Goal: Task Accomplishment & Management: Complete application form

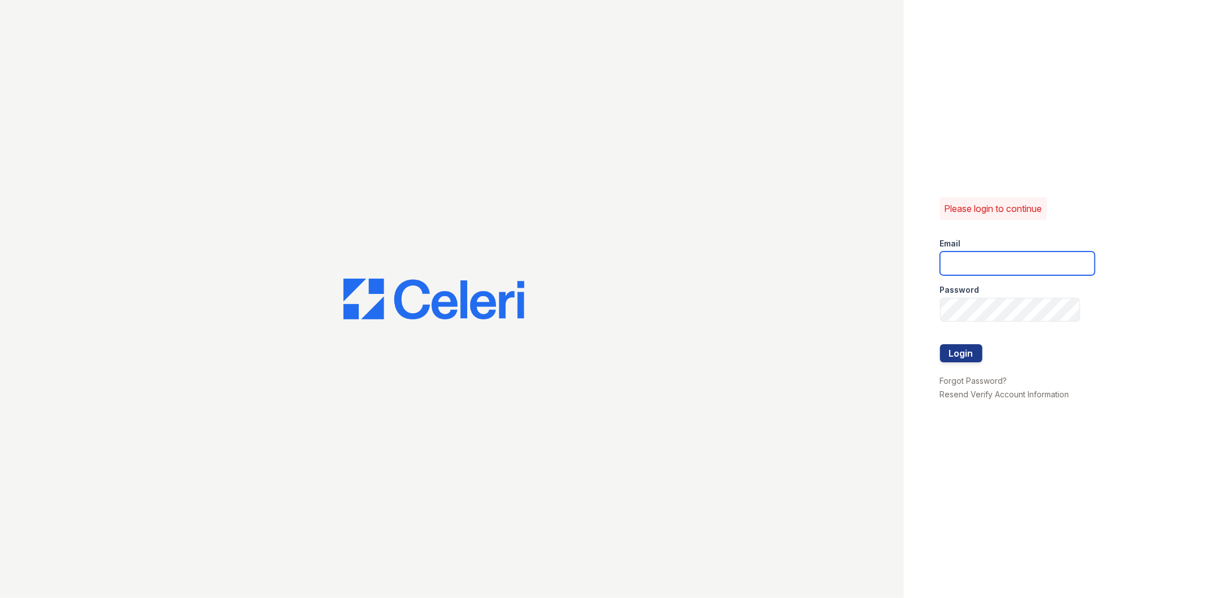
click at [1002, 264] on input "email" at bounding box center [1017, 263] width 155 height 24
type input "[PERSON_NAME][DOMAIN_NAME][EMAIL_ADDRESS][PERSON_NAME][DOMAIN_NAME]"
click at [940, 344] on button "Login" at bounding box center [961, 353] width 42 height 18
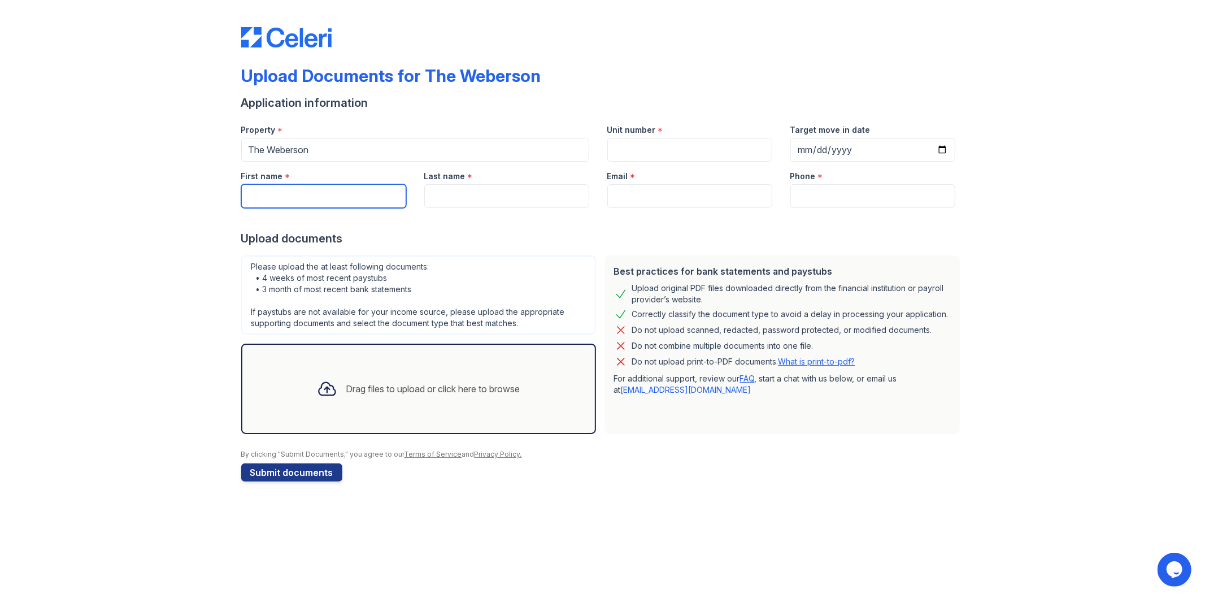
click at [364, 201] on input "First name" at bounding box center [323, 196] width 165 height 24
type input "Jason"
type input "Weber"
type input "Jason.A.Weber90@gmail.com"
type input "5166330027"
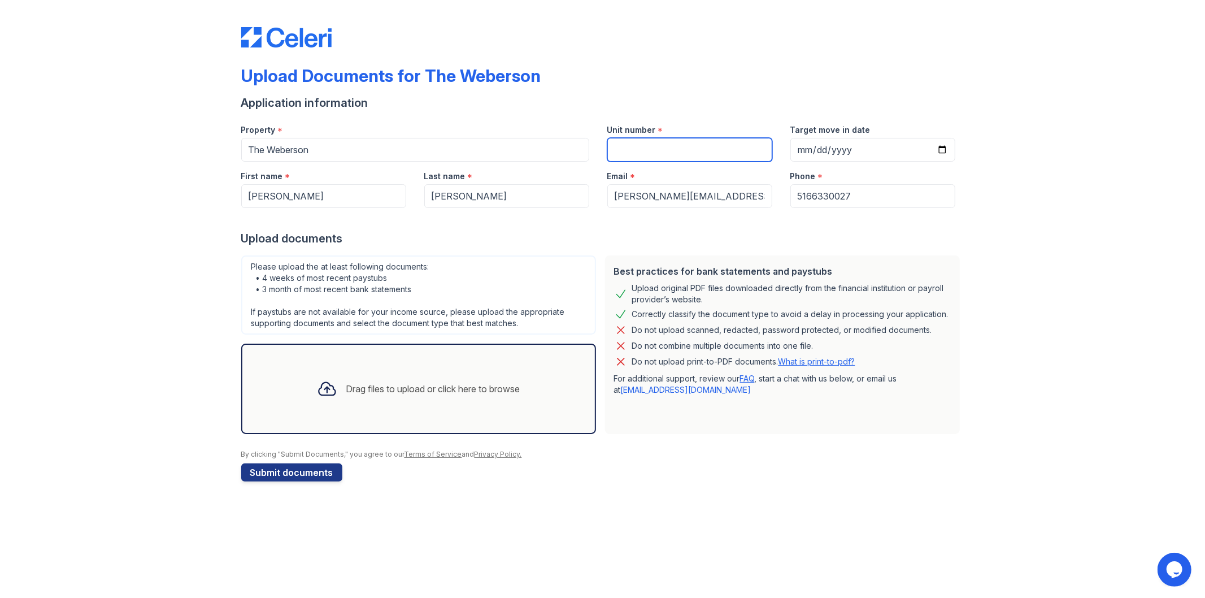
click at [631, 149] on input "Unit number" at bounding box center [689, 150] width 165 height 24
type input "001"
click at [693, 231] on div "Upload documents" at bounding box center [602, 239] width 723 height 16
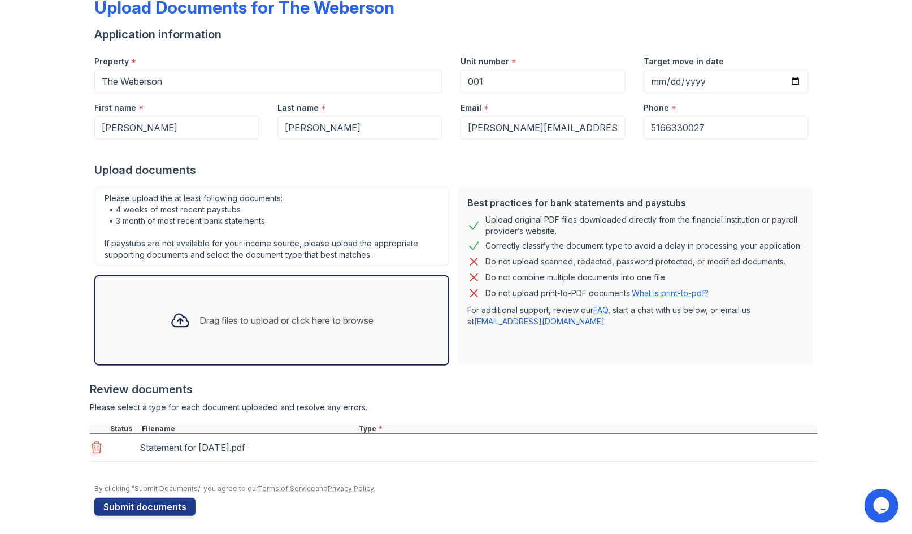
scroll to position [71, 0]
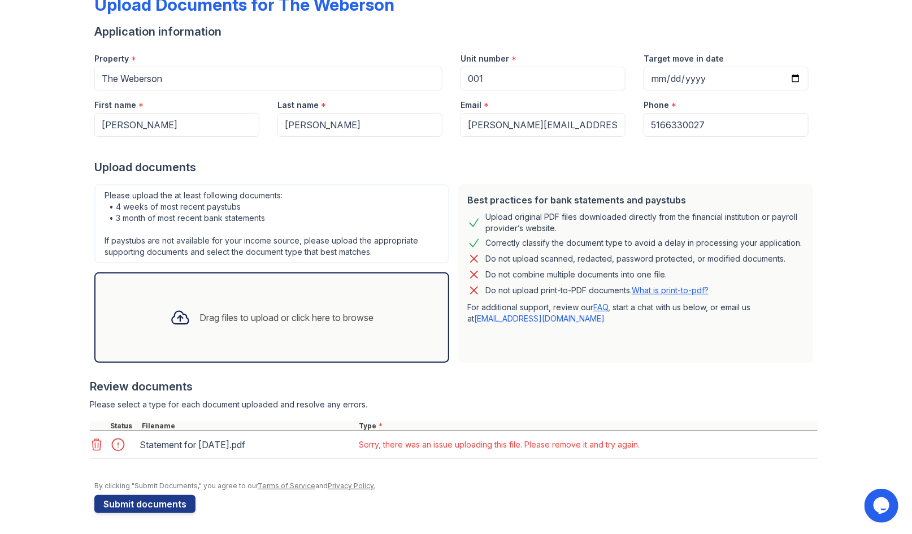
click at [484, 364] on div "Best practices for bank statements and paystubs Upload original PDF files downl…" at bounding box center [636, 274] width 364 height 188
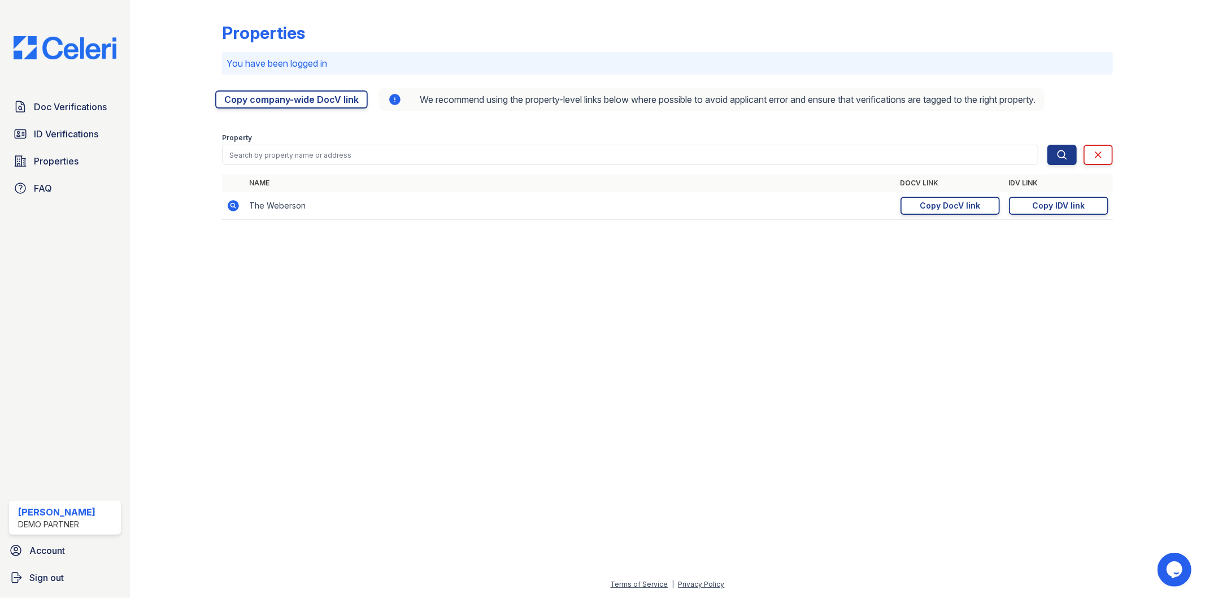
click at [233, 210] on icon at bounding box center [233, 205] width 11 height 11
click at [930, 203] on div "Copy DocV link" at bounding box center [950, 205] width 60 height 11
click at [231, 206] on icon at bounding box center [234, 206] width 14 height 14
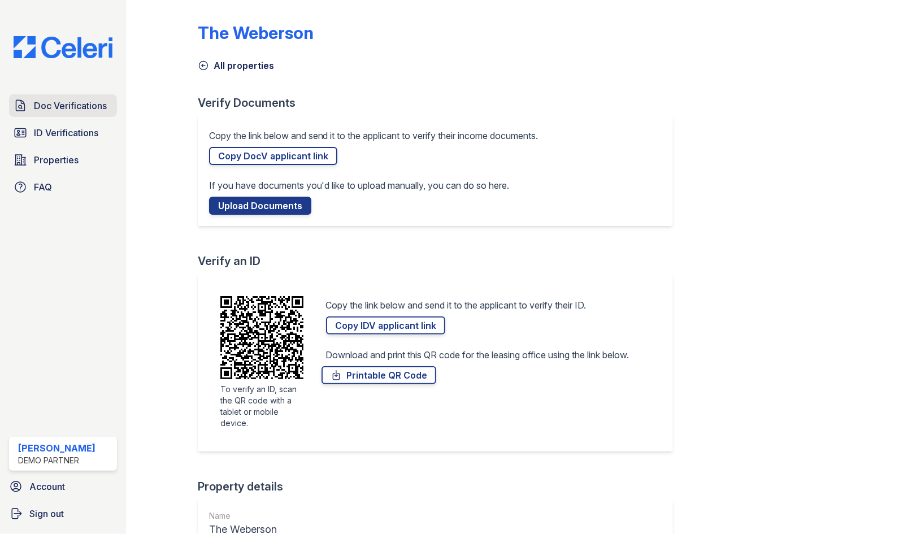
click at [76, 107] on span "Doc Verifications" at bounding box center [70, 106] width 73 height 14
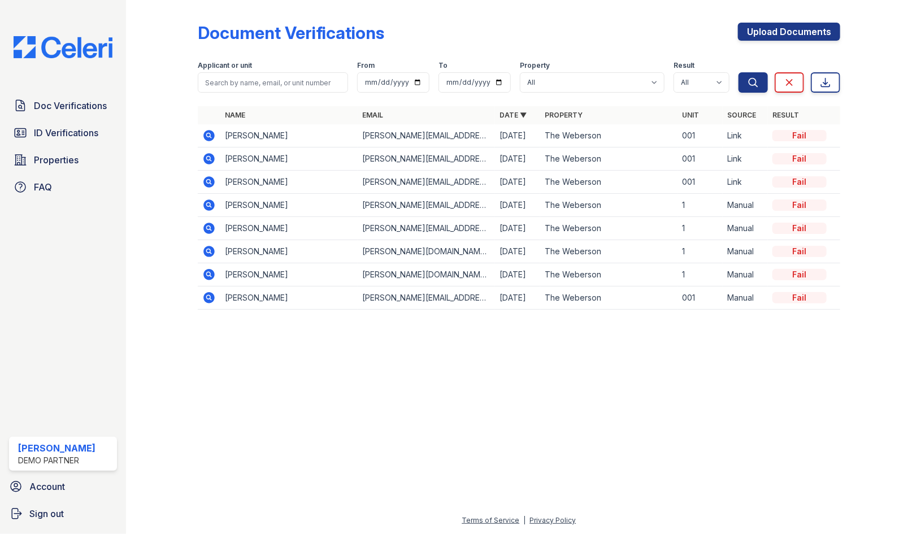
click at [199, 130] on td at bounding box center [209, 135] width 23 height 23
click at [206, 133] on icon at bounding box center [208, 135] width 11 height 11
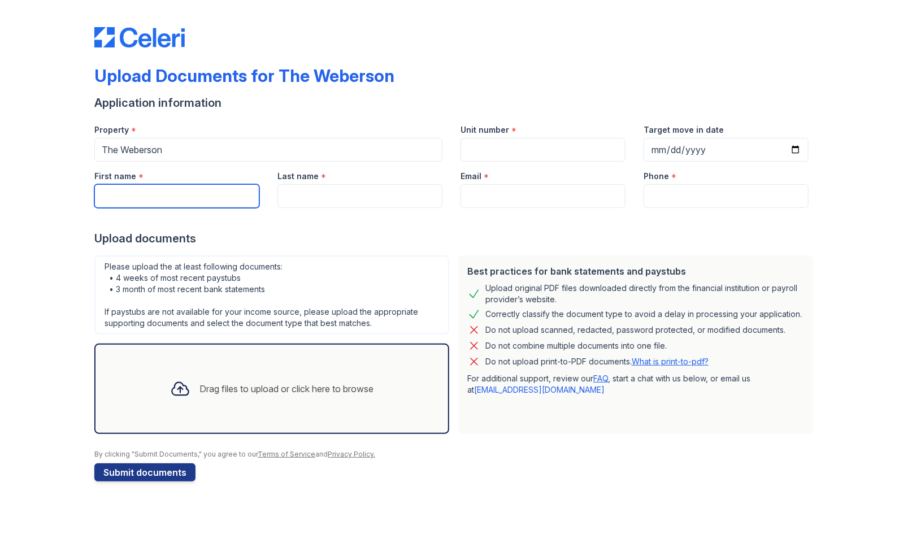
click at [196, 205] on input "First name" at bounding box center [176, 196] width 165 height 24
type input "[PERSON_NAME]"
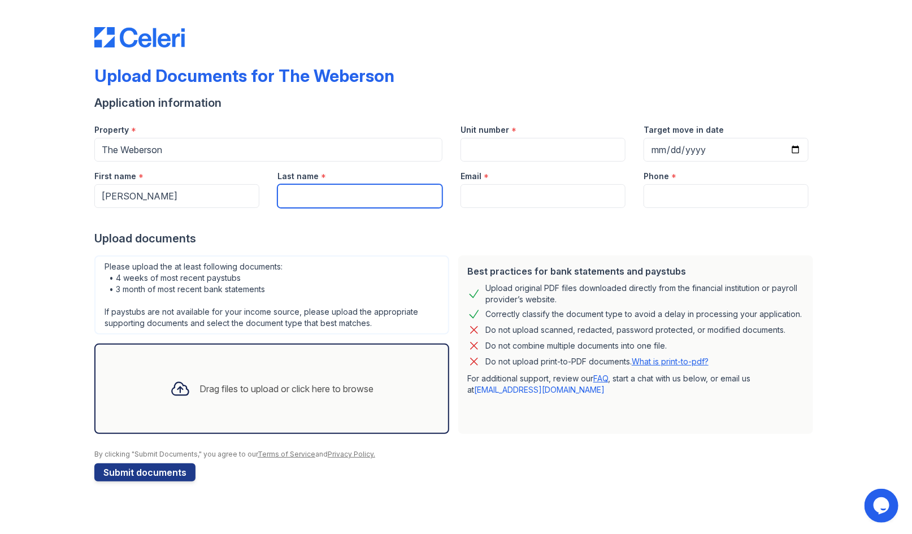
type input "[PERSON_NAME]"
type input "[PERSON_NAME][EMAIL_ADDRESS][DOMAIN_NAME]"
type input "5166330027"
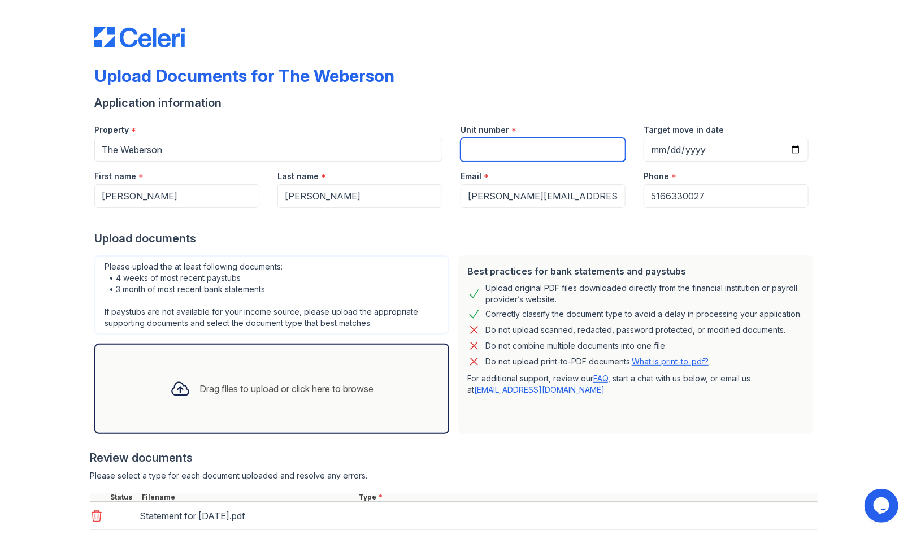
click at [489, 151] on input "Unit number" at bounding box center [543, 150] width 165 height 24
type input "001"
click at [489, 438] on div at bounding box center [454, 443] width 728 height 11
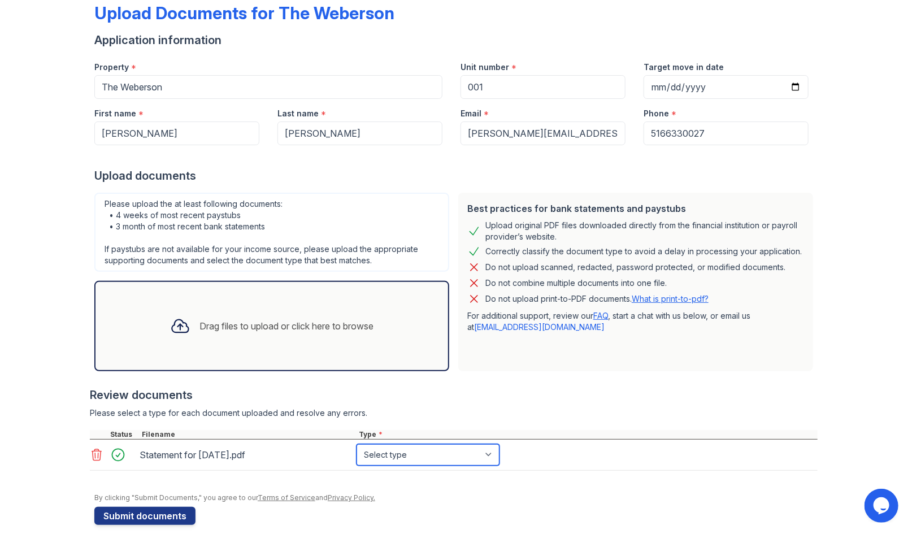
click at [438, 454] on select "Select type Paystub Bank Statement Offer Letter Tax Documents Benefit Award Let…" at bounding box center [428, 454] width 143 height 21
select select "paystub"
click at [357, 444] on select "Select type Paystub Bank Statement Offer Letter Tax Documents Benefit Award Let…" at bounding box center [428, 454] width 143 height 21
click at [170, 523] on button "Submit documents" at bounding box center [144, 516] width 101 height 18
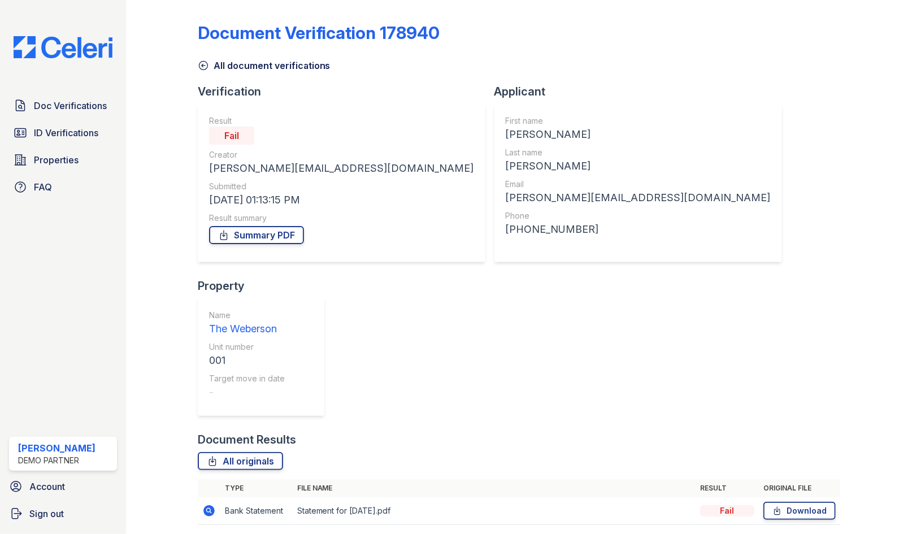
click at [206, 504] on icon at bounding box center [209, 511] width 14 height 14
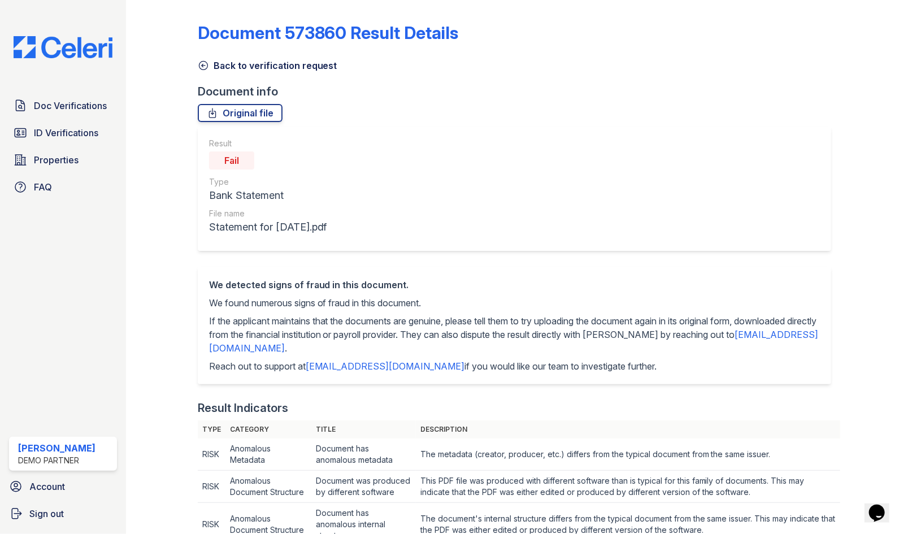
drag, startPoint x: 220, startPoint y: 163, endPoint x: 260, endPoint y: 163, distance: 40.1
click at [260, 163] on div "Fail" at bounding box center [268, 160] width 118 height 23
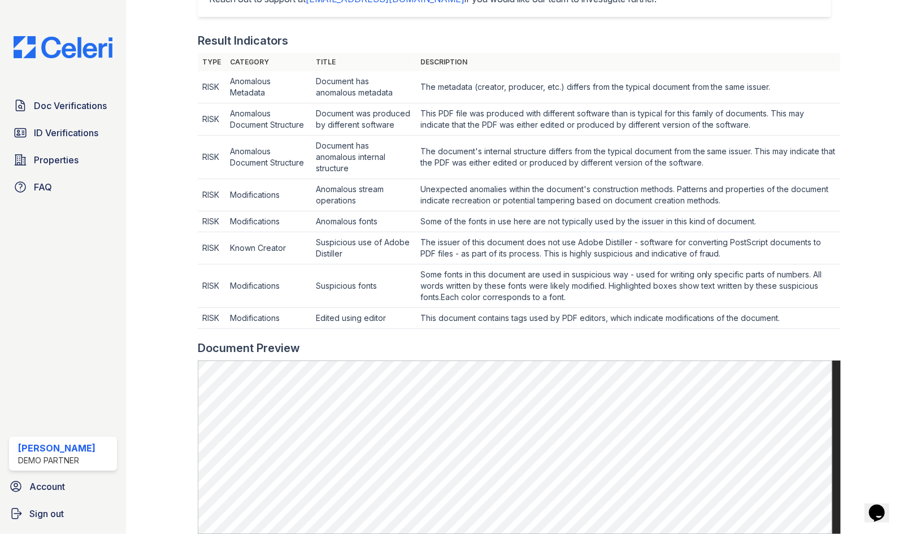
scroll to position [376, 0]
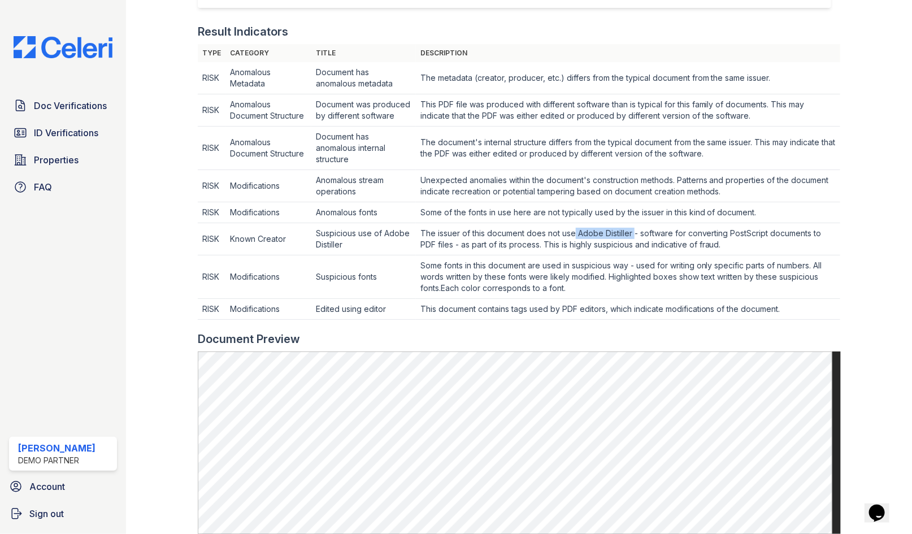
drag, startPoint x: 574, startPoint y: 230, endPoint x: 631, endPoint y: 227, distance: 57.7
click at [631, 227] on td "The issuer of this document does not use Adobe Distiller - software for convert…" at bounding box center [628, 239] width 424 height 32
drag, startPoint x: 420, startPoint y: 264, endPoint x: 625, endPoint y: 268, distance: 205.1
click at [625, 268] on td "Some fonts in this document are used in suspicious way - used for writing only …" at bounding box center [628, 277] width 424 height 44
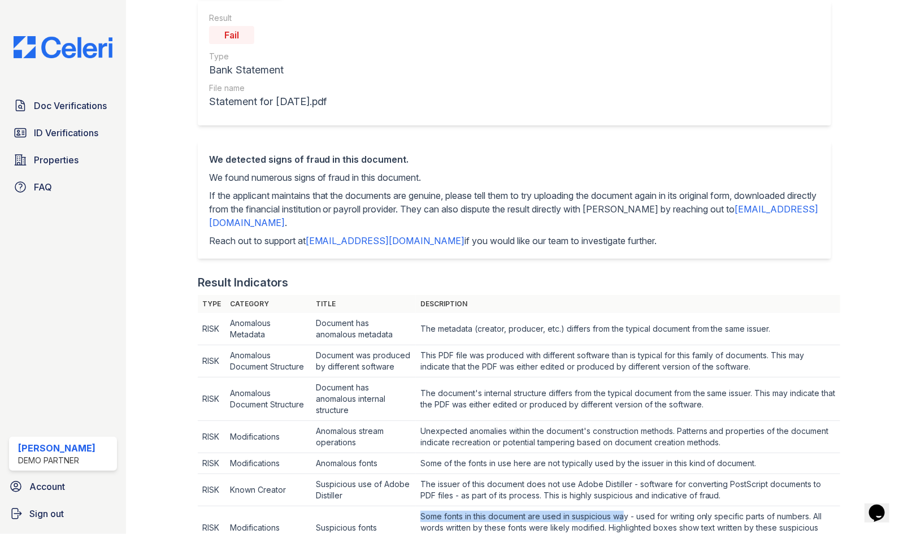
scroll to position [0, 0]
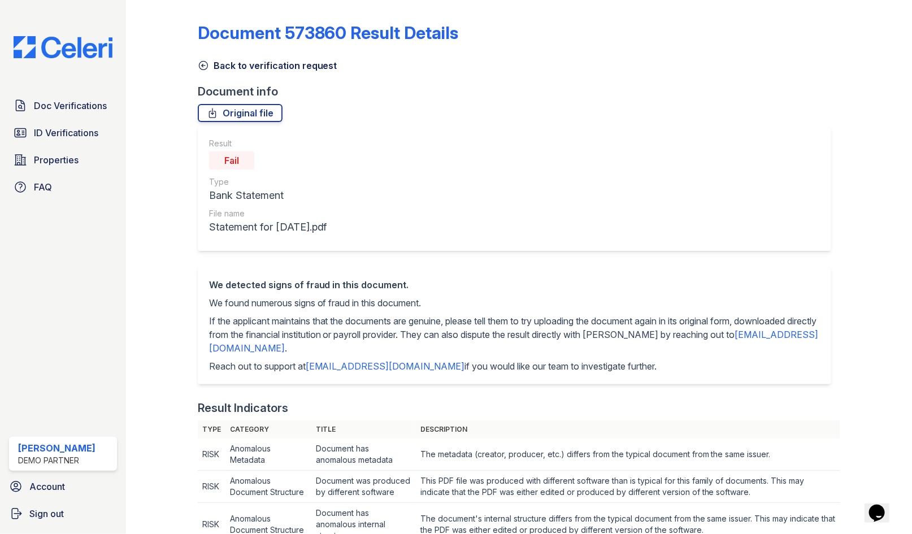
click at [205, 66] on icon at bounding box center [203, 65] width 11 height 11
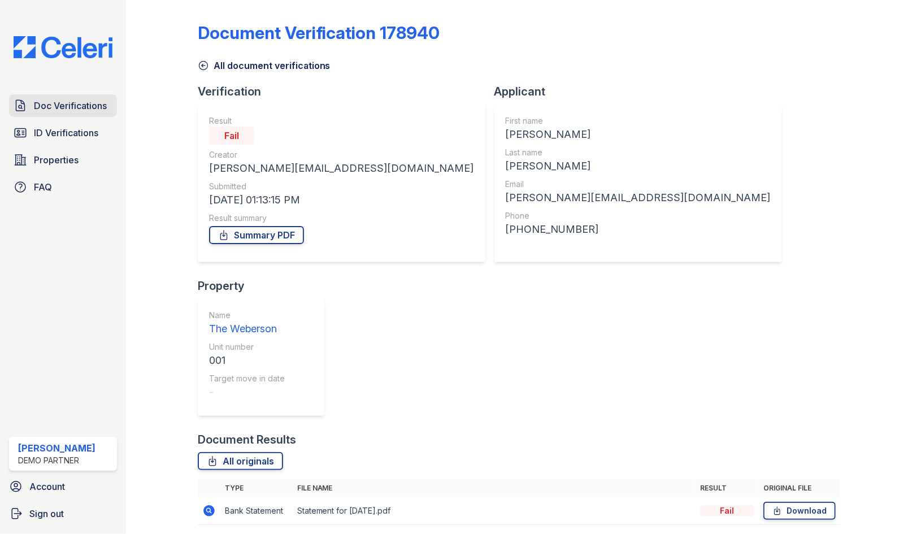
click at [80, 111] on span "Doc Verifications" at bounding box center [70, 106] width 73 height 14
click at [80, 114] on link "Doc Verifications" at bounding box center [63, 105] width 108 height 23
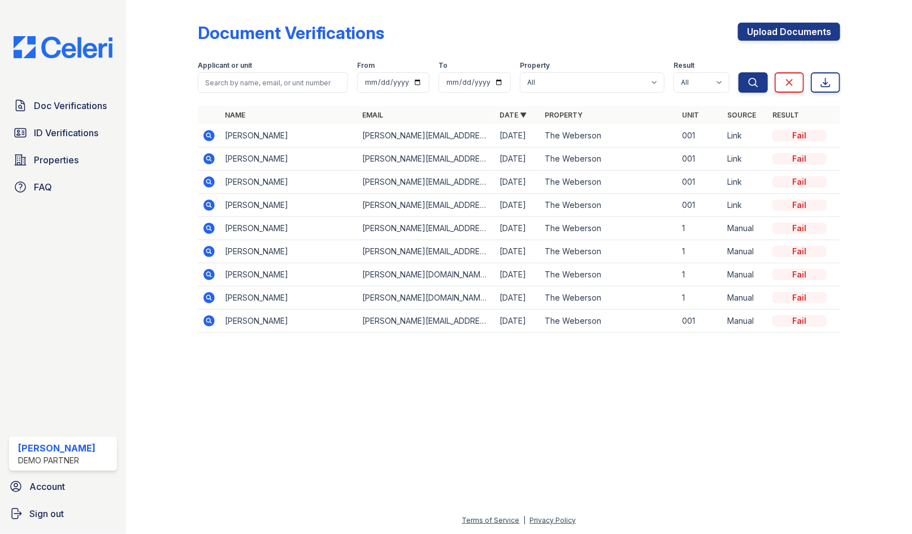
click at [207, 134] on icon at bounding box center [208, 134] width 3 height 3
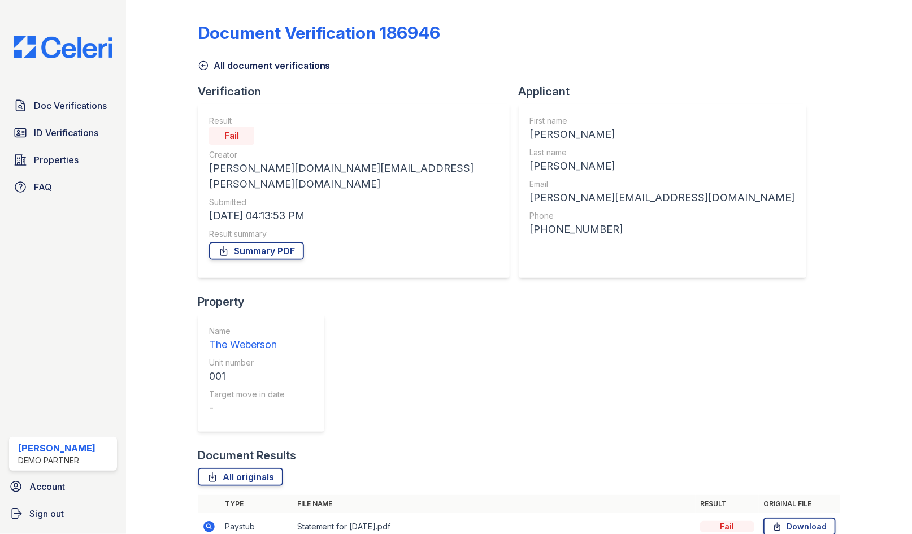
click at [210, 520] on icon at bounding box center [209, 527] width 14 height 14
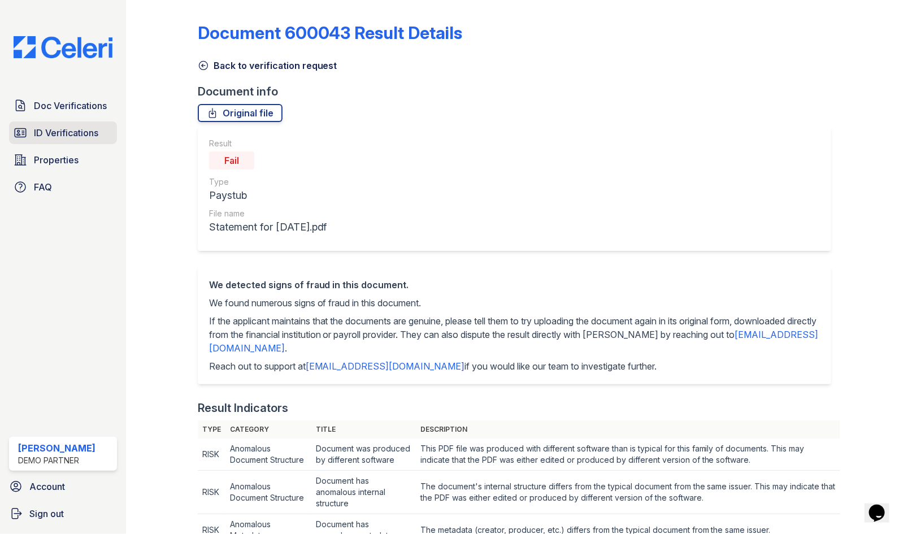
click at [89, 136] on span "ID Verifications" at bounding box center [66, 133] width 64 height 14
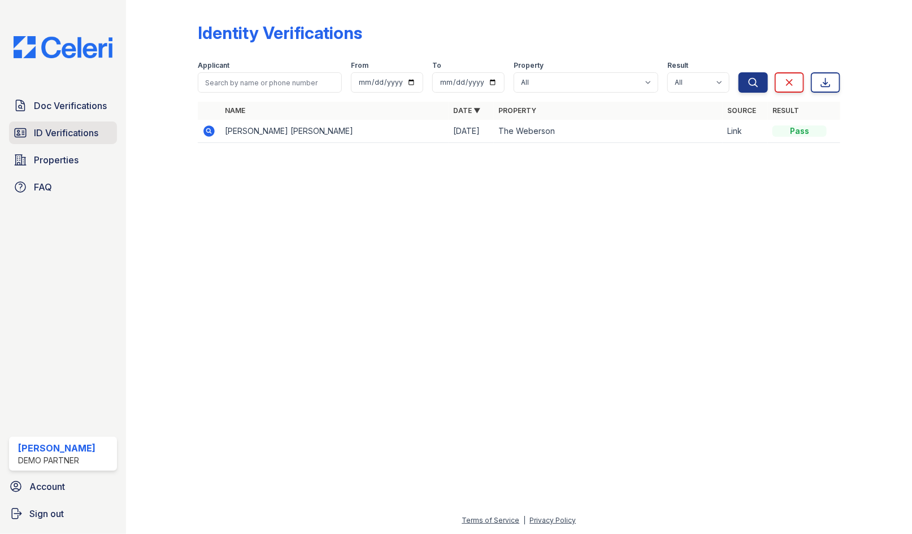
click at [90, 134] on span "ID Verifications" at bounding box center [66, 133] width 64 height 14
drag, startPoint x: 784, startPoint y: 133, endPoint x: 814, endPoint y: 133, distance: 29.9
click at [814, 133] on div "Pass" at bounding box center [799, 130] width 54 height 11
click at [212, 132] on icon at bounding box center [208, 130] width 11 height 11
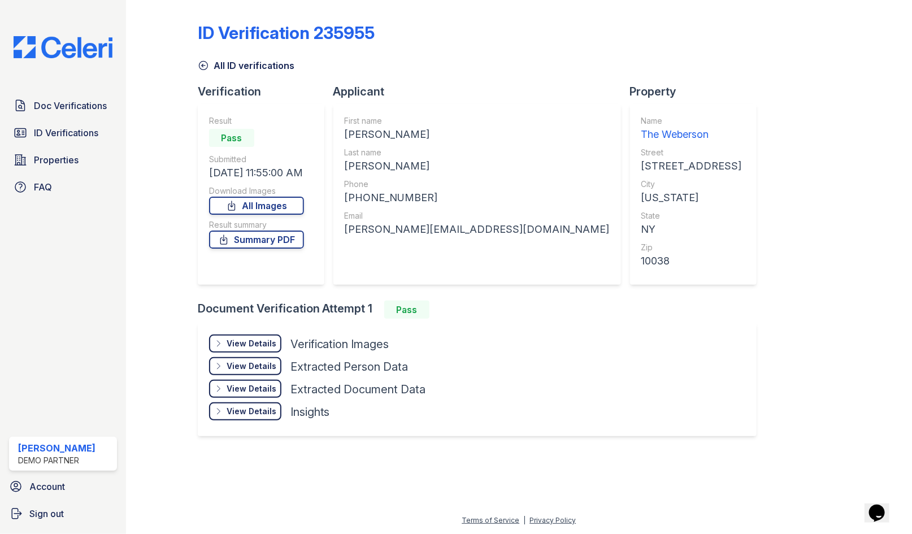
click at [222, 346] on icon at bounding box center [218, 343] width 9 height 9
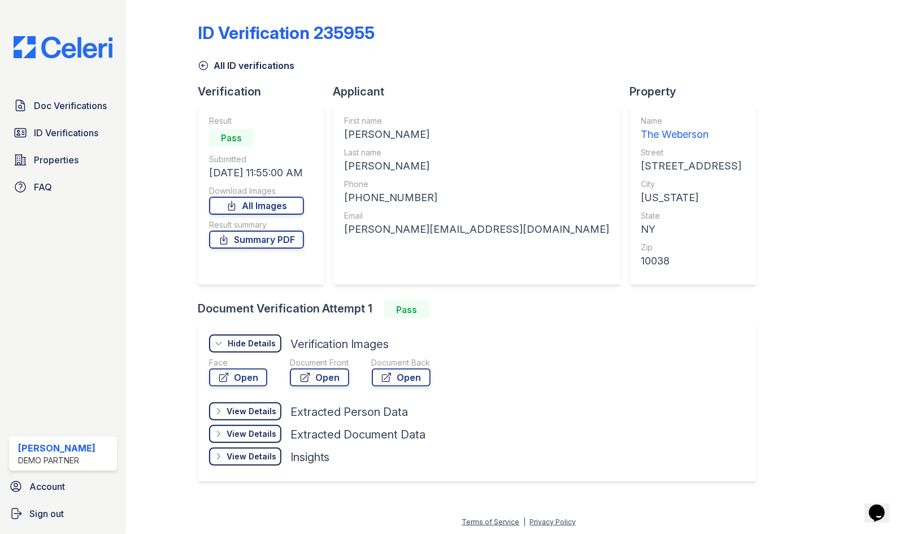
click at [228, 409] on div "View Details" at bounding box center [252, 411] width 50 height 11
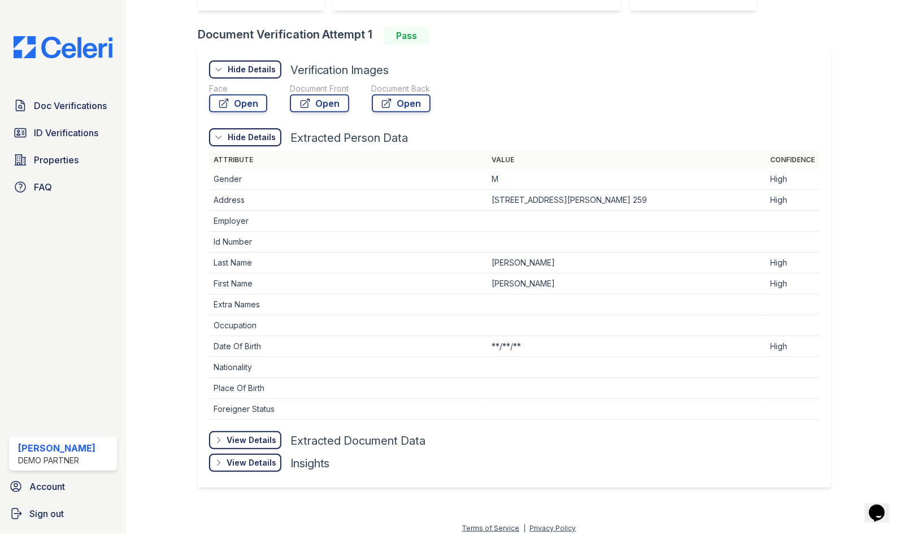
scroll to position [278, 0]
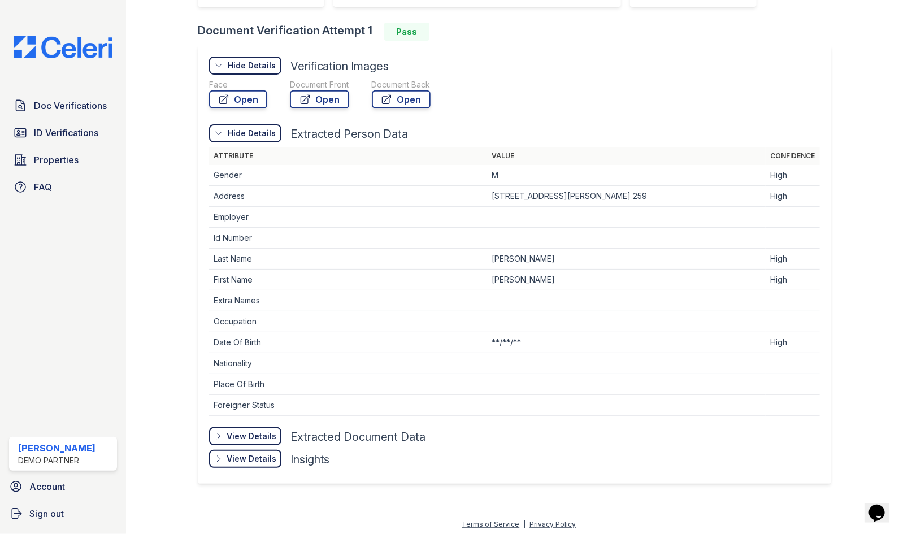
click at [238, 433] on div "View Details" at bounding box center [252, 436] width 50 height 11
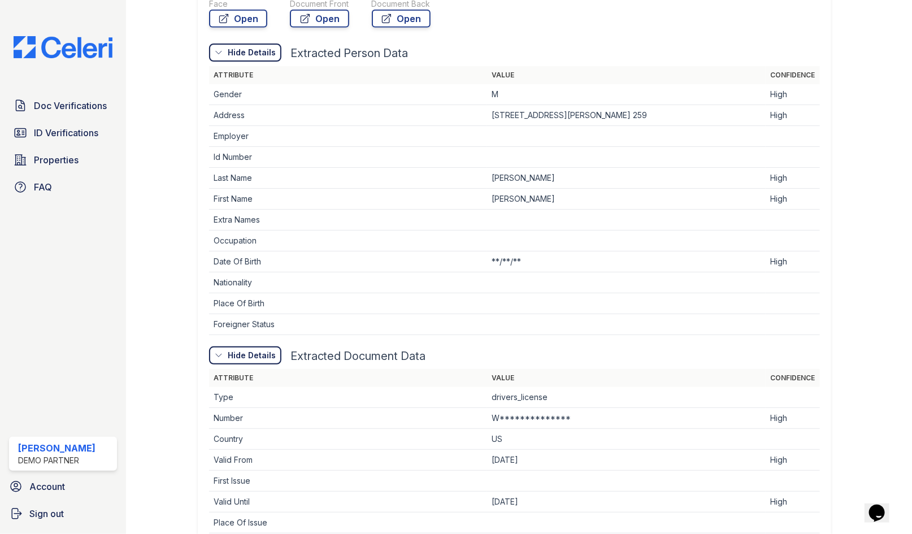
scroll to position [516, 0]
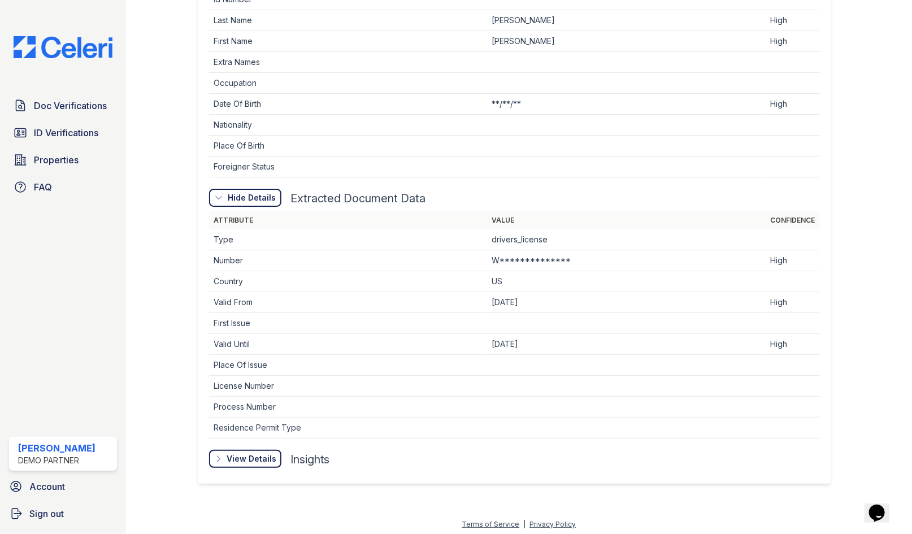
click at [252, 455] on div "View Details" at bounding box center [252, 458] width 50 height 11
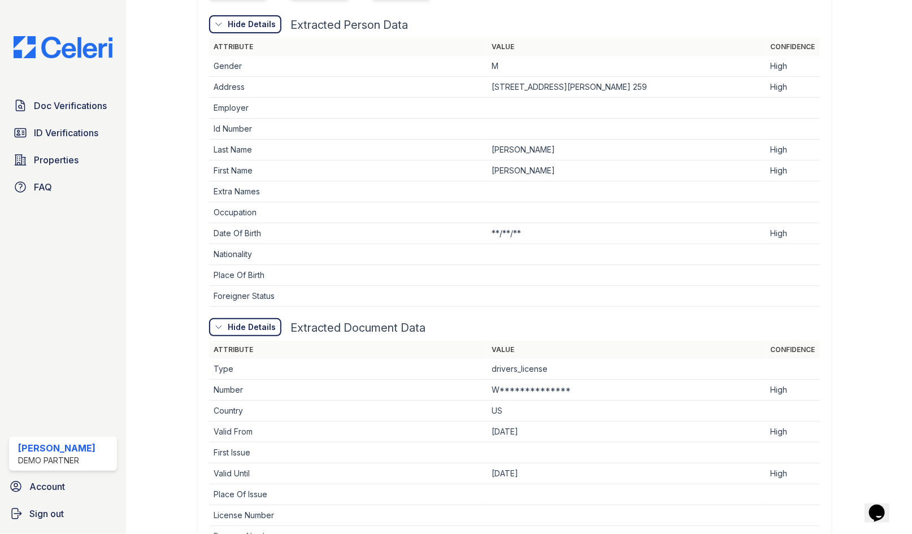
scroll to position [324, 0]
